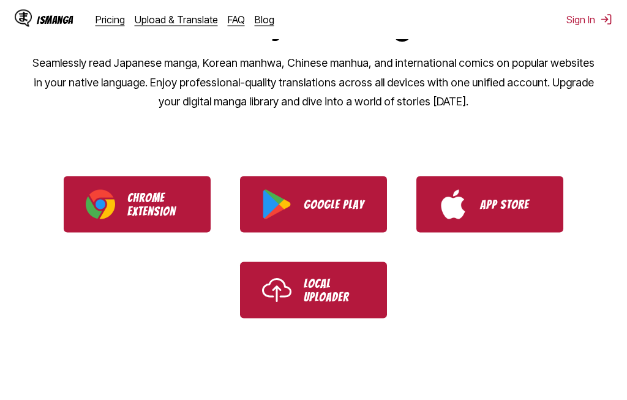
scroll to position [208, 0]
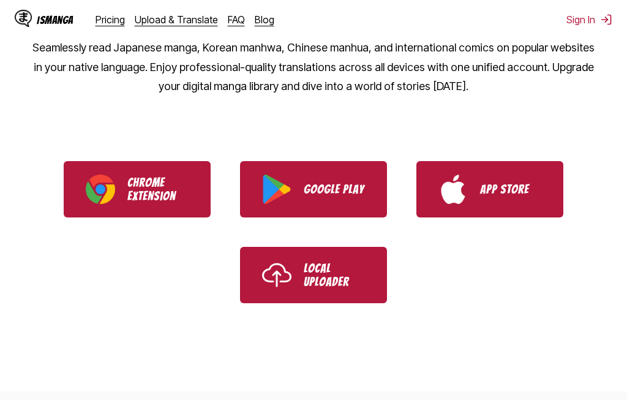
click at [363, 272] on p "Local Uploader" at bounding box center [334, 275] width 61 height 27
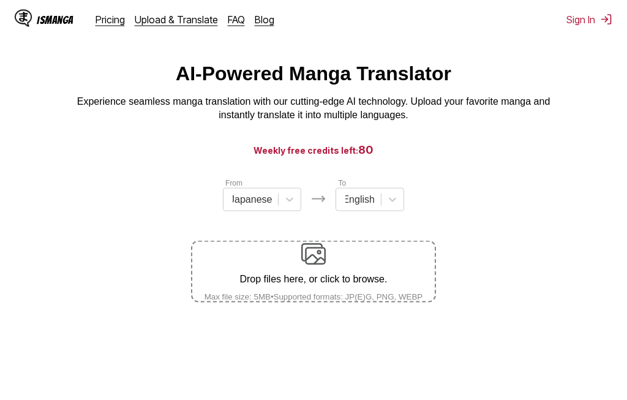
scroll to position [20, 0]
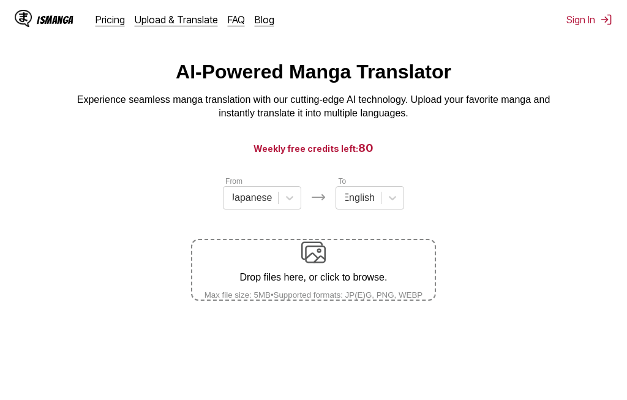
click at [375, 268] on div "Drop files here, or click to browse. Max file size: 5MB • Supported formats: JP…" at bounding box center [314, 269] width 238 height 59
click at [0, 0] on input "Drop files here, or click to browse. Max file size: 5MB • Supported formats: JP…" at bounding box center [0, 0] width 0 height 0
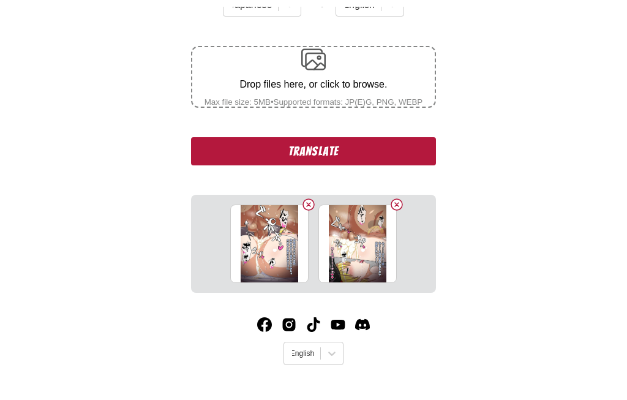
scroll to position [227, 0]
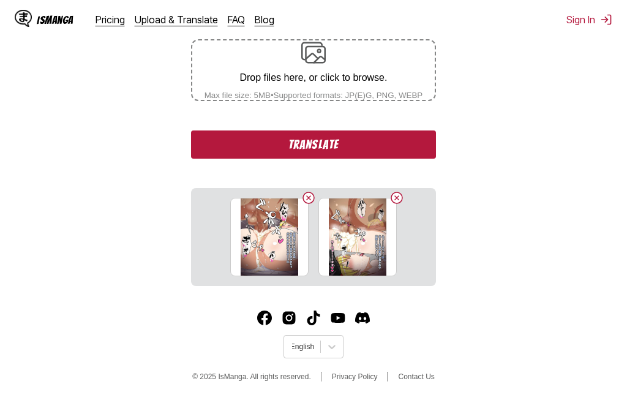
click at [420, 146] on button "Translate" at bounding box center [313, 144] width 245 height 28
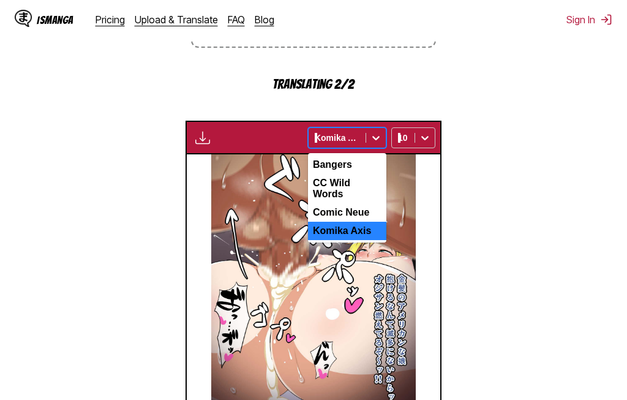
scroll to position [333, 0]
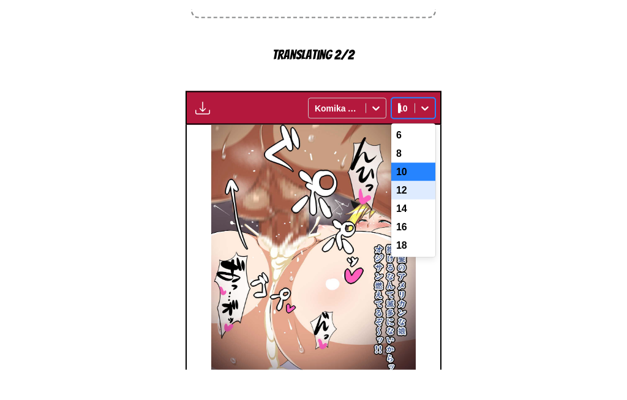
click at [436, 211] on div "12" at bounding box center [413, 220] width 44 height 18
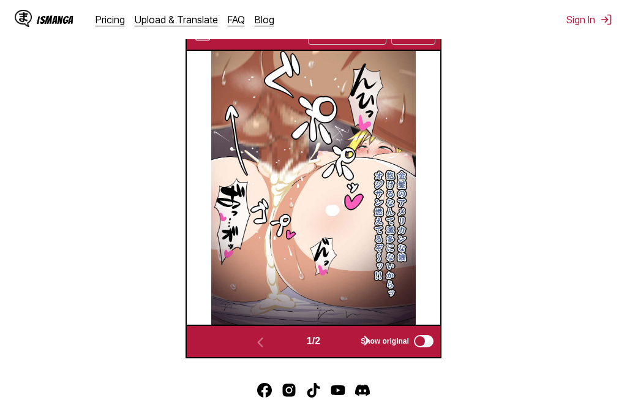
scroll to position [333, 0]
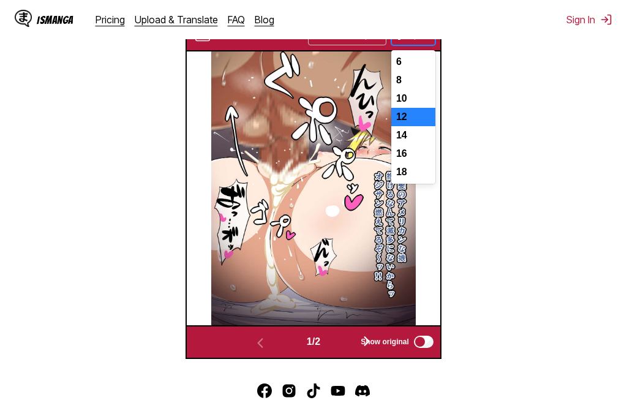
click at [436, 144] on div "14" at bounding box center [413, 135] width 44 height 18
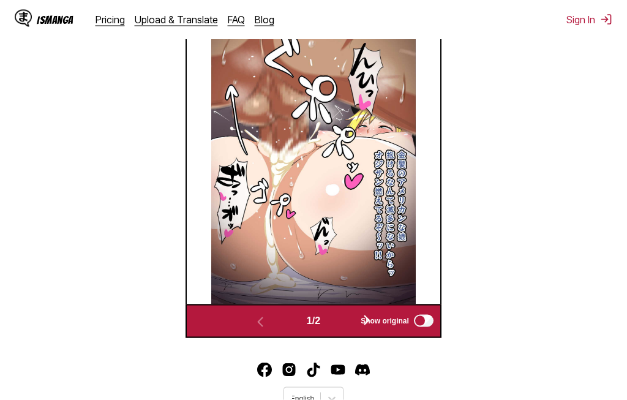
scroll to position [358, 0]
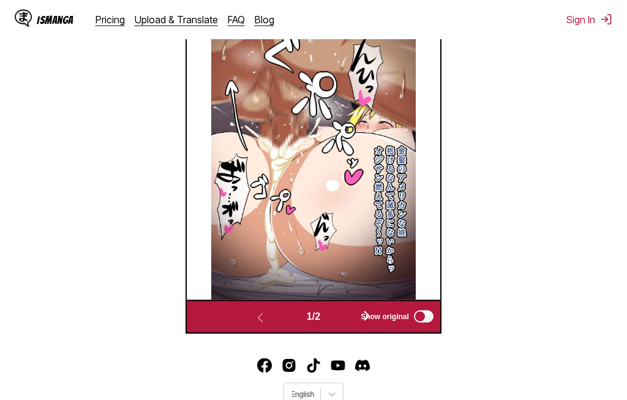
click at [370, 323] on img "button" at bounding box center [367, 316] width 15 height 15
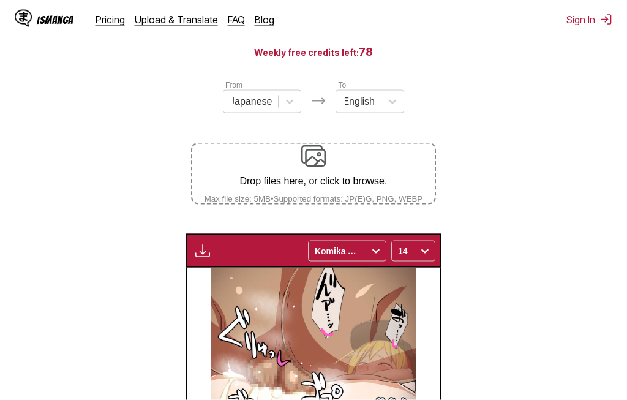
scroll to position [116, 0]
click at [336, 176] on div "Drop files here, or click to browse. Max file size: 5MB • Supported formats: JP…" at bounding box center [314, 173] width 238 height 59
click at [0, 0] on input "Drop files here, or click to browse. Max file size: 5MB • Supported formats: JP…" at bounding box center [0, 0] width 0 height 0
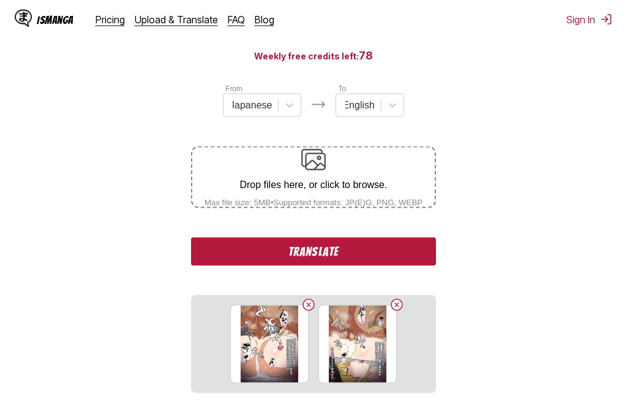
scroll to position [119, 0]
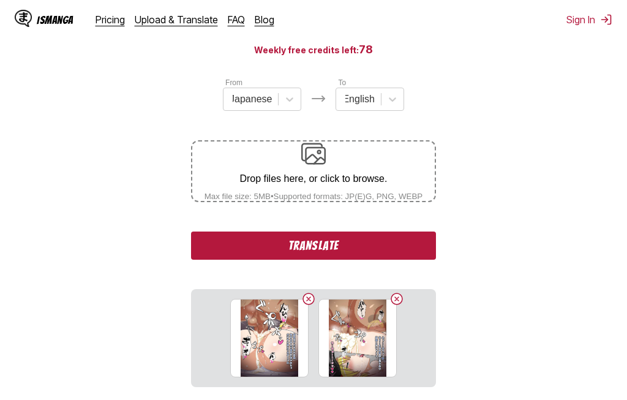
click at [423, 257] on button "Translate" at bounding box center [313, 246] width 245 height 28
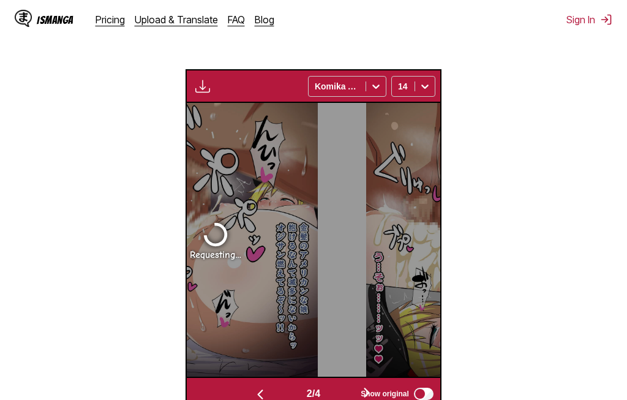
scroll to position [366, 0]
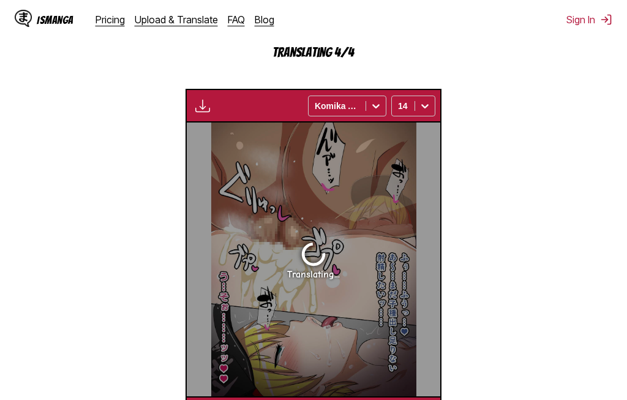
scroll to position [0, 1816]
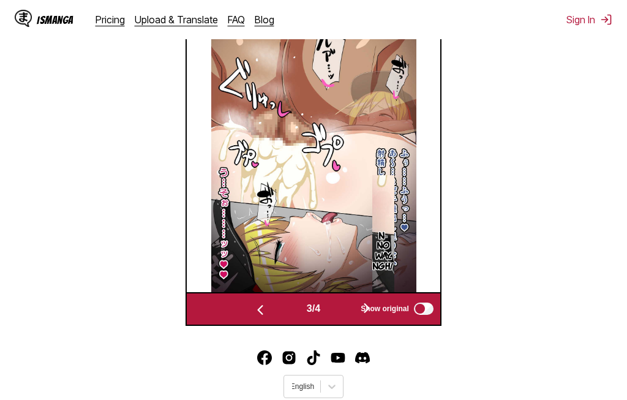
click at [374, 315] on img "button" at bounding box center [367, 308] width 15 height 15
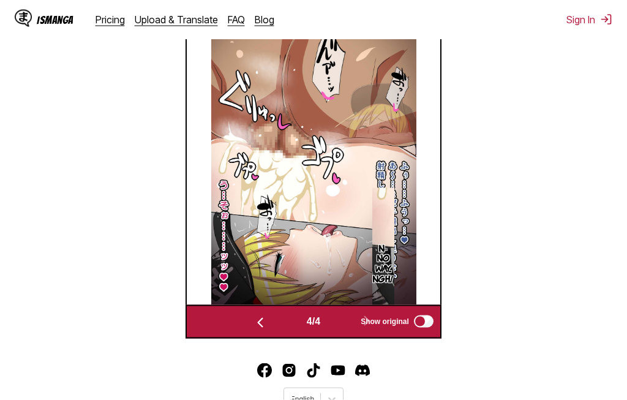
scroll to position [342, 0]
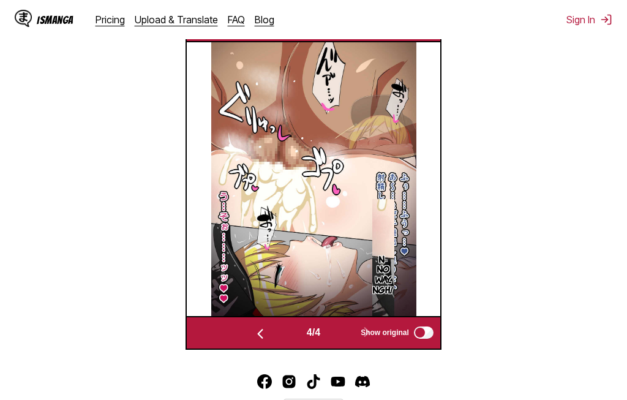
click at [261, 341] on img "button" at bounding box center [260, 333] width 15 height 15
click at [369, 339] on img "button" at bounding box center [367, 332] width 15 height 15
click at [187, 264] on div "It's rare to have a blond American girl in your arms." at bounding box center [61, 178] width 254 height 273
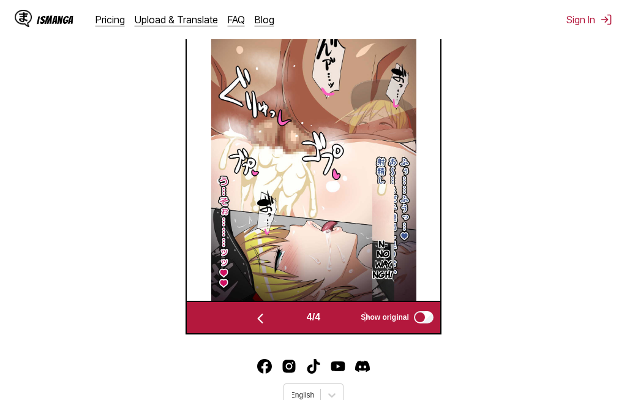
scroll to position [360, 0]
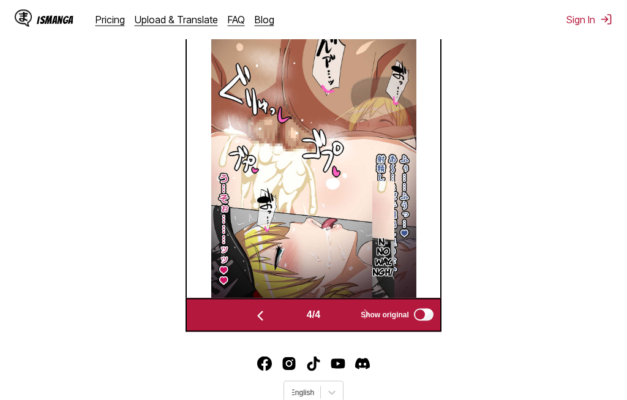
click at [91, 191] on img at bounding box center [60, 161] width 205 height 273
click at [257, 323] on img "button" at bounding box center [260, 316] width 15 height 15
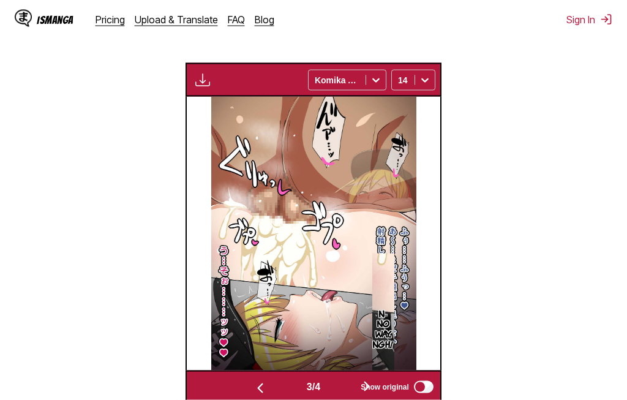
scroll to position [279, 0]
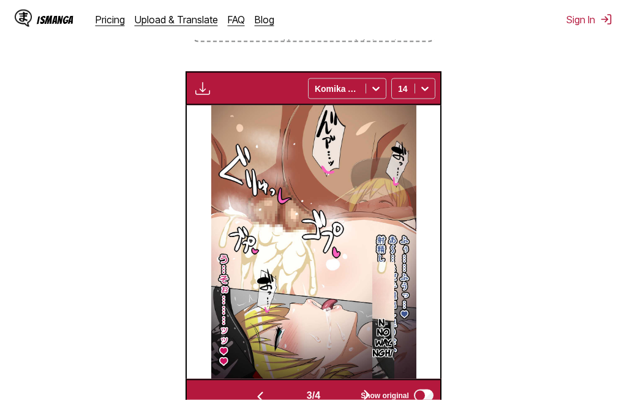
click at [195, 93] on img "button" at bounding box center [202, 88] width 15 height 15
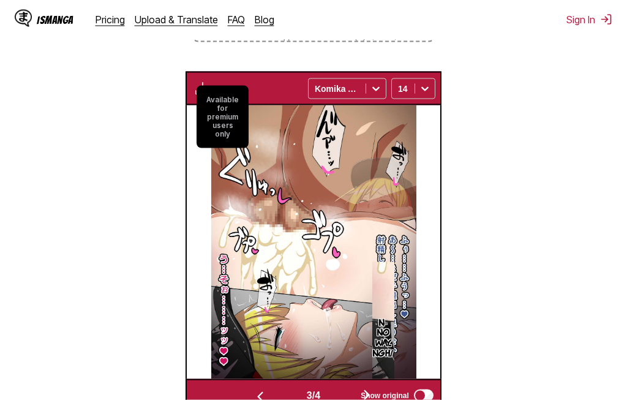
scroll to position [279, 0]
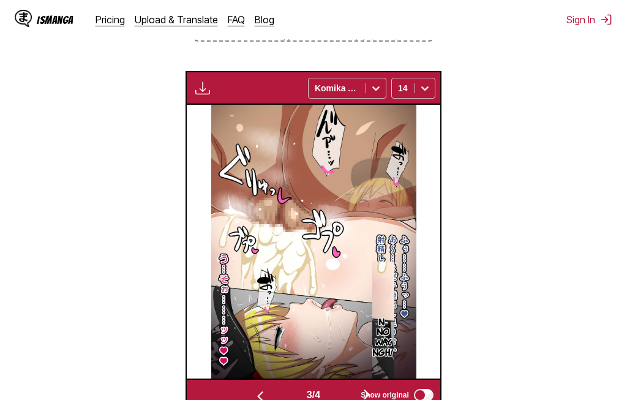
click at [187, 262] on div "It's rare to have a blond American girl in your arms." at bounding box center [61, 241] width 254 height 273
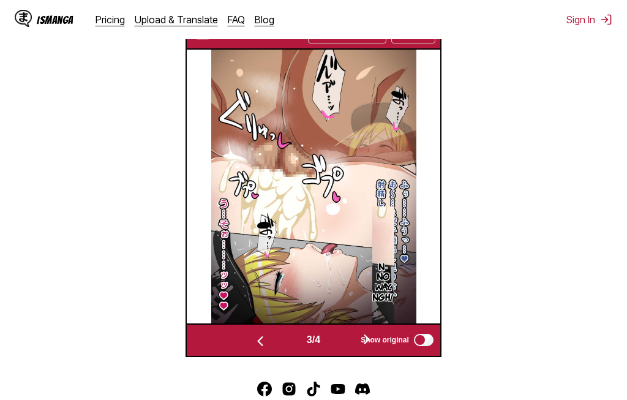
scroll to position [335, 0]
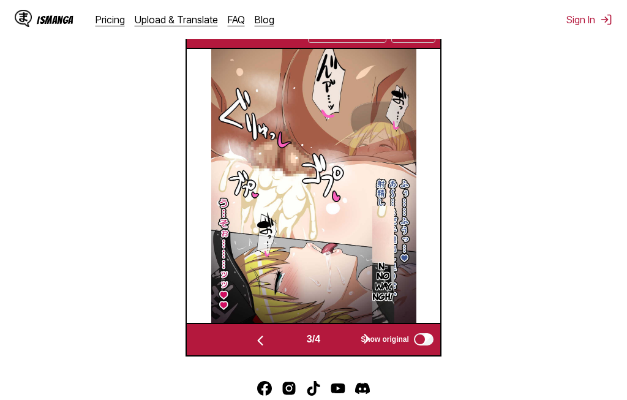
click at [366, 346] on img "button" at bounding box center [367, 338] width 15 height 15
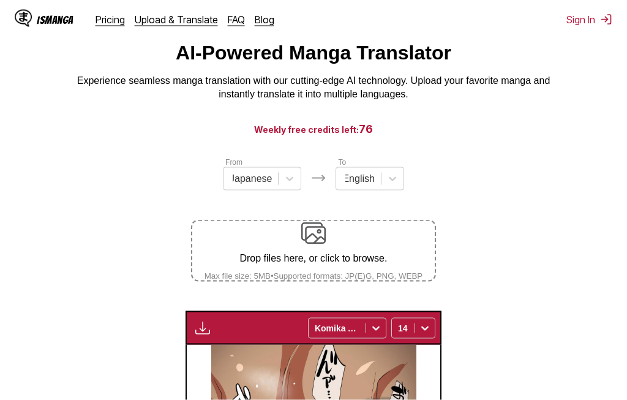
scroll to position [38, 0]
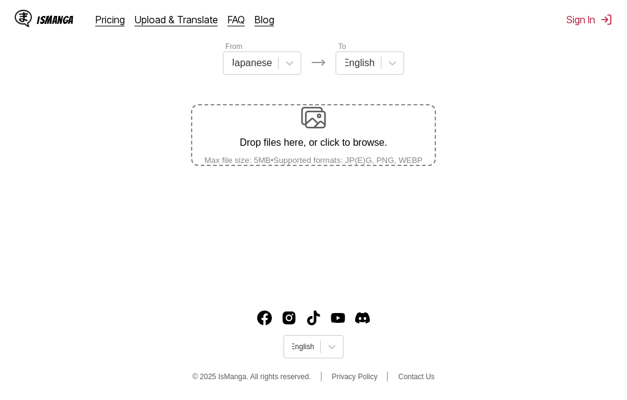
scroll to position [183, 0]
click at [381, 137] on p "Drop files here, or click to browse." at bounding box center [314, 142] width 238 height 11
click at [0, 0] on input "Drop files here, or click to browse. Max file size: 5MB • Supported formats: JP…" at bounding box center [0, 0] width 0 height 0
click at [335, 137] on p "Drop files here, or click to browse." at bounding box center [314, 142] width 238 height 11
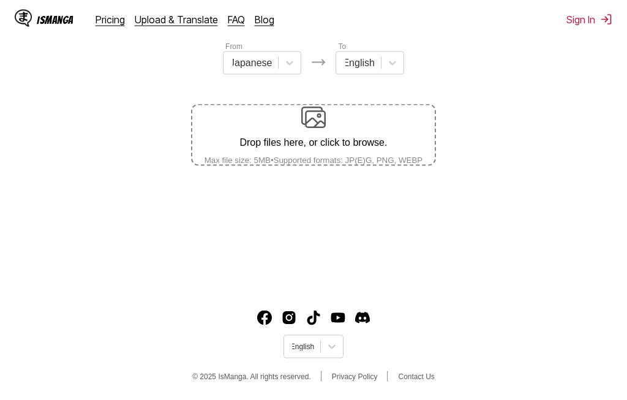
click at [0, 0] on input "Drop files here, or click to browse. Max file size: 5MB • Supported formats: JP…" at bounding box center [0, 0] width 0 height 0
